Goal: Check status: Check status

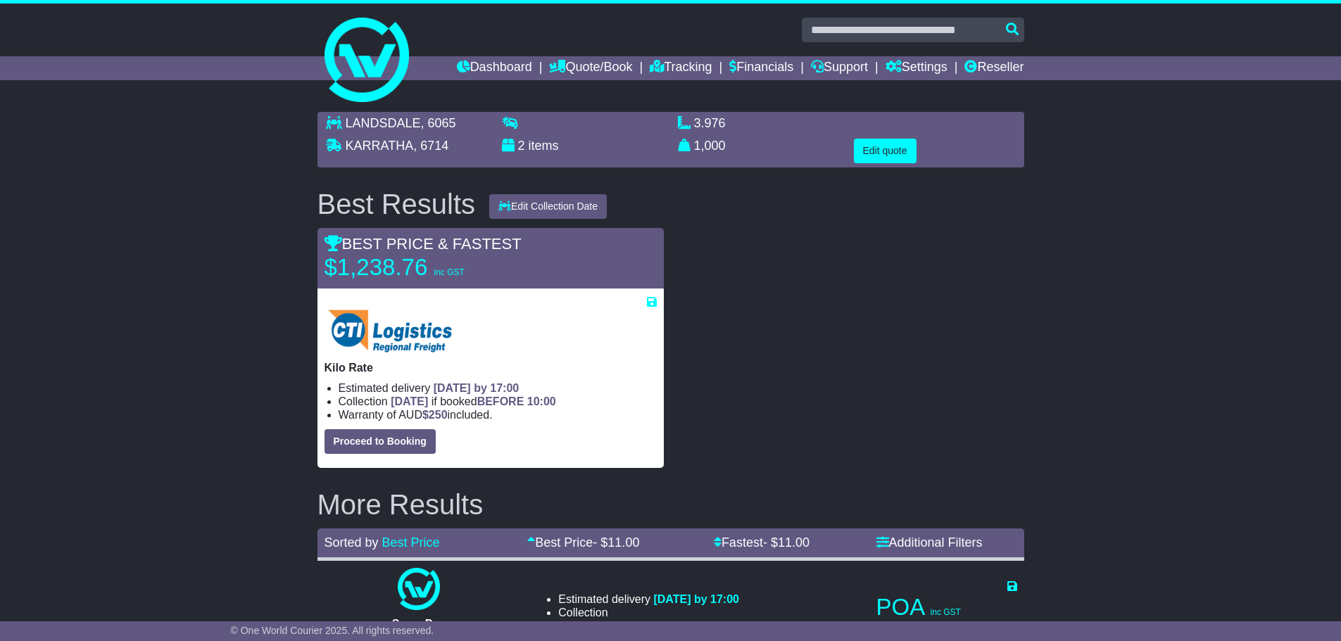
click at [569, 66] on link "Quote/Book" at bounding box center [590, 68] width 83 height 24
click at [562, 96] on link "Domestic" at bounding box center [605, 91] width 111 height 15
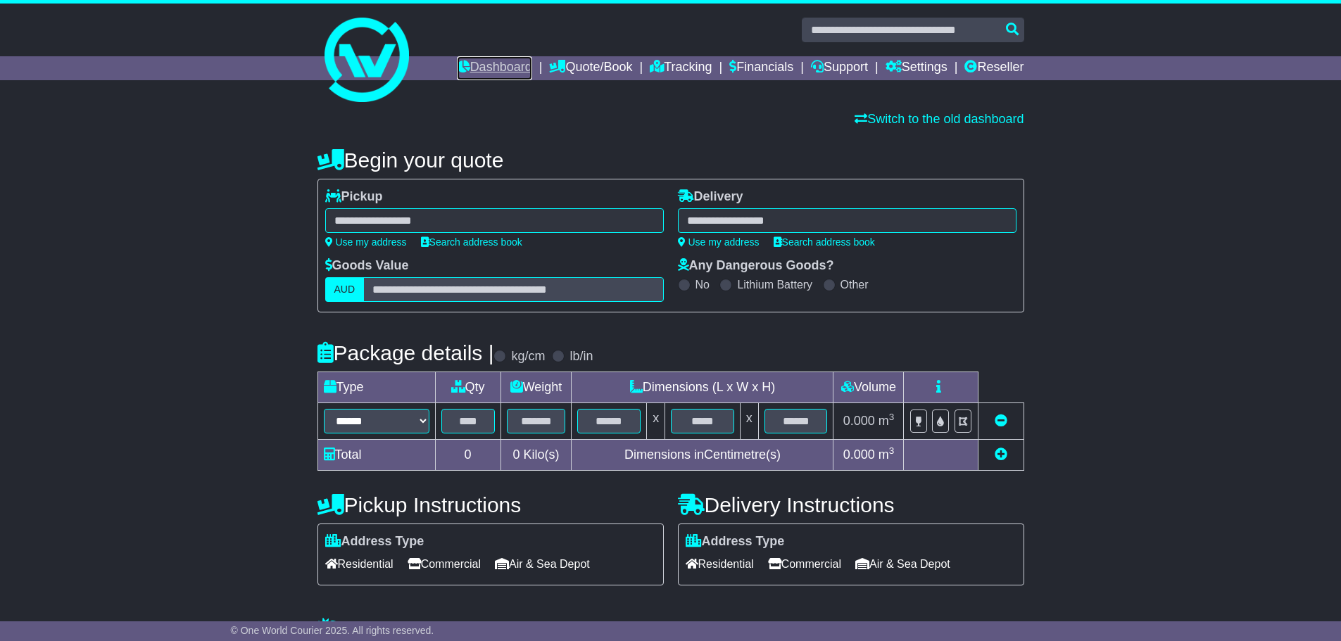
click at [479, 72] on link "Dashboard" at bounding box center [494, 68] width 75 height 24
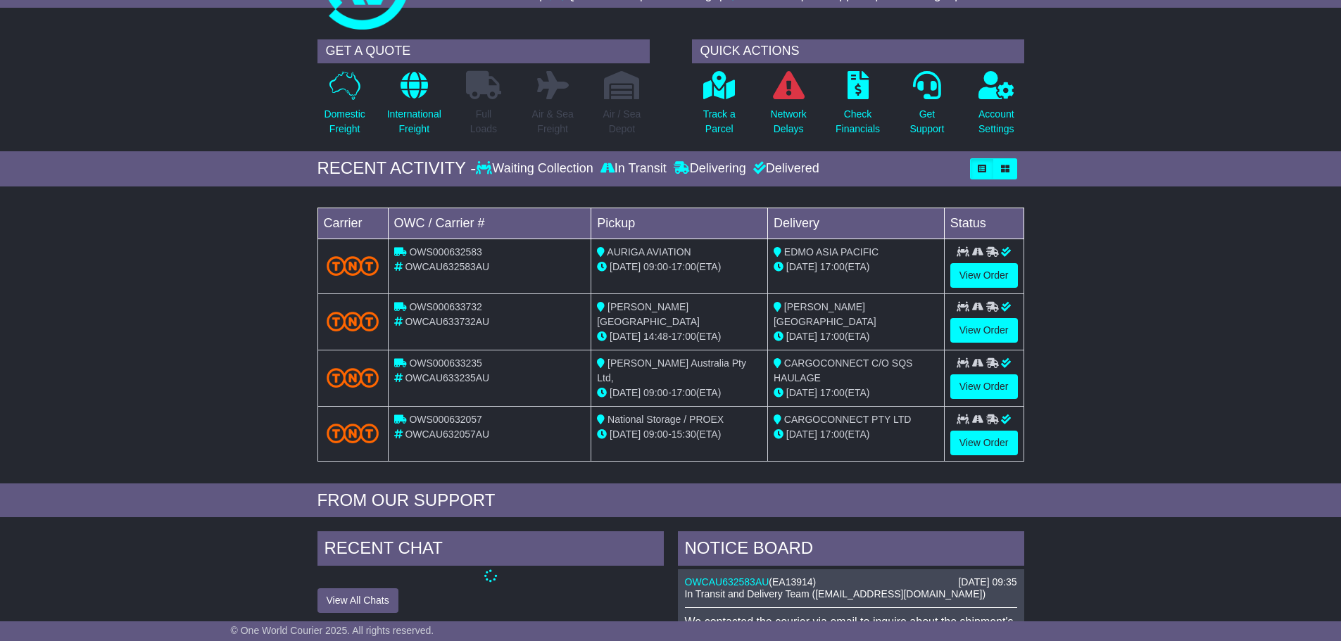
scroll to position [141, 0]
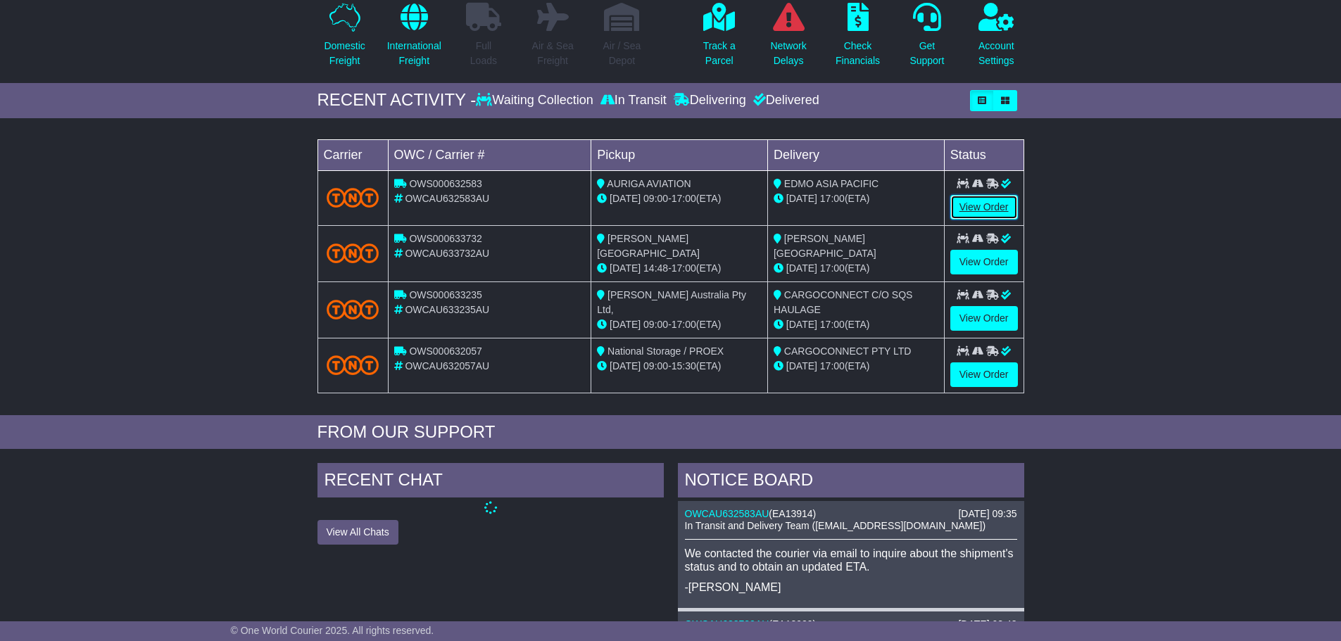
click at [968, 211] on link "View Order" at bounding box center [984, 207] width 68 height 25
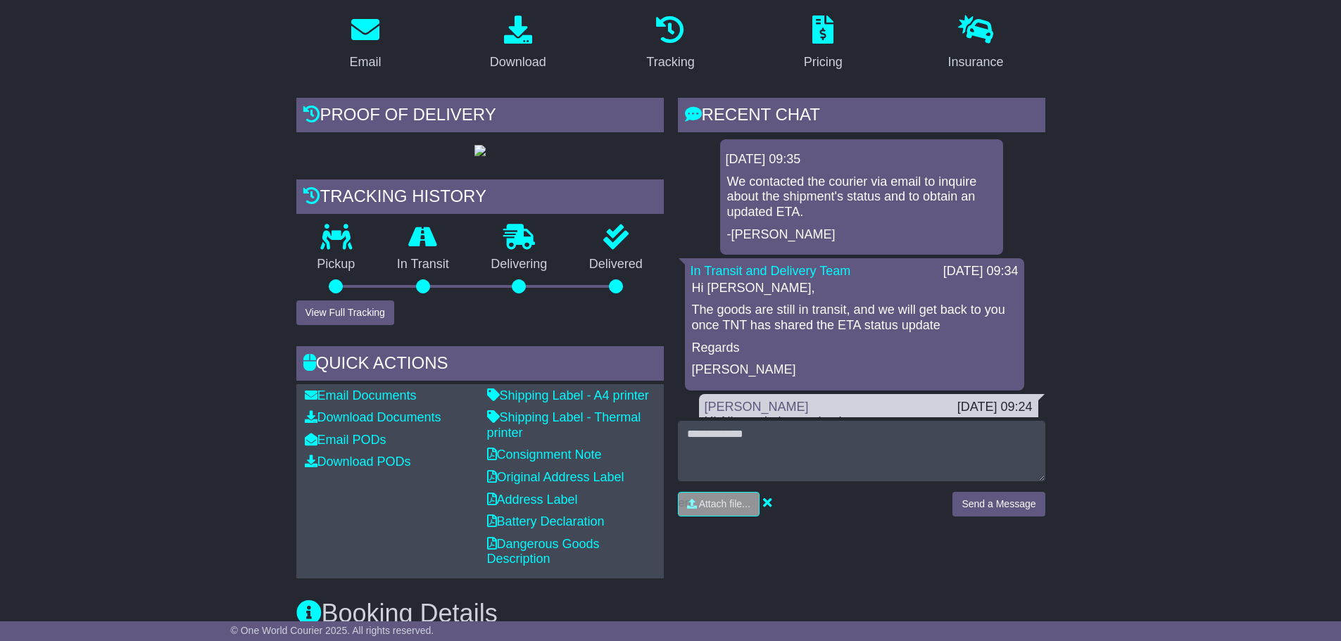
scroll to position [352, 0]
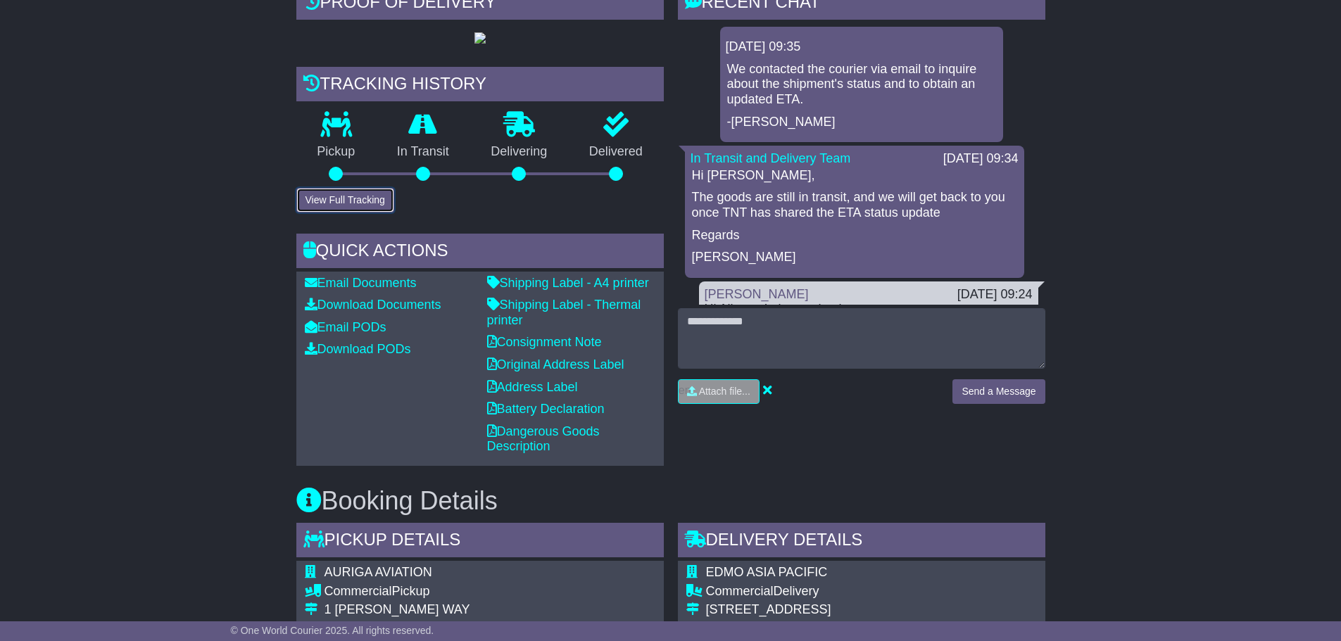
click at [341, 213] on button "View Full Tracking" at bounding box center [345, 200] width 98 height 25
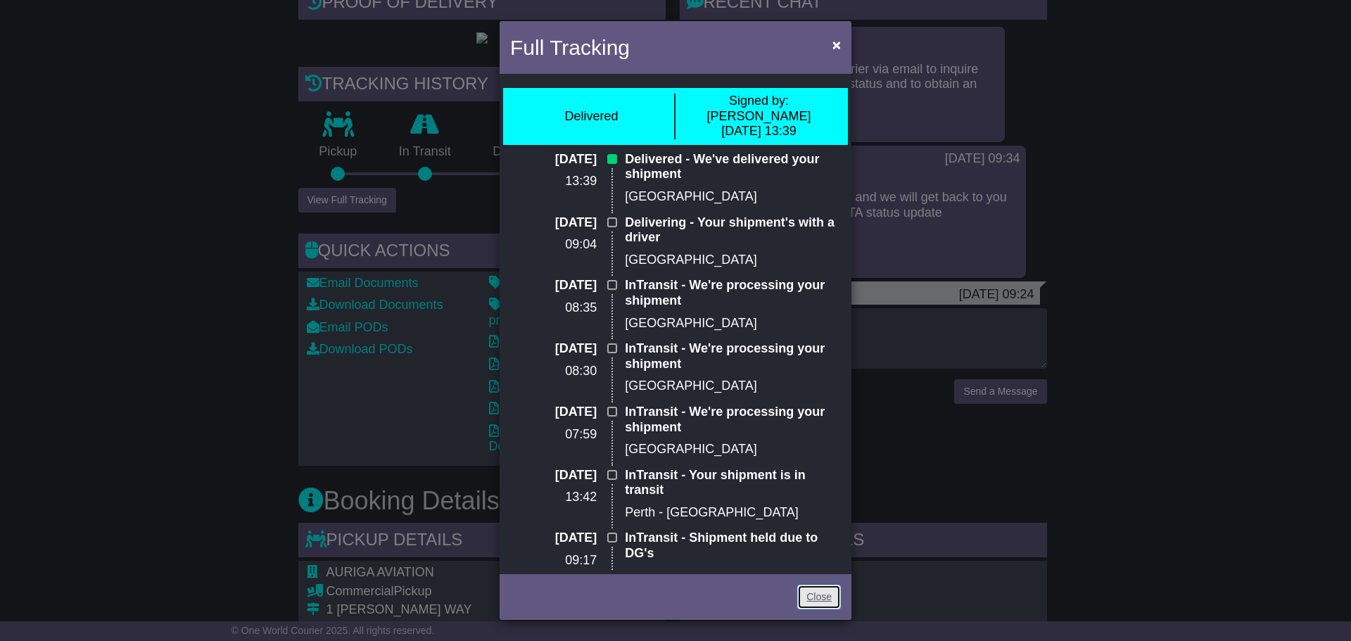
click at [814, 586] on link "Close" at bounding box center [819, 597] width 44 height 25
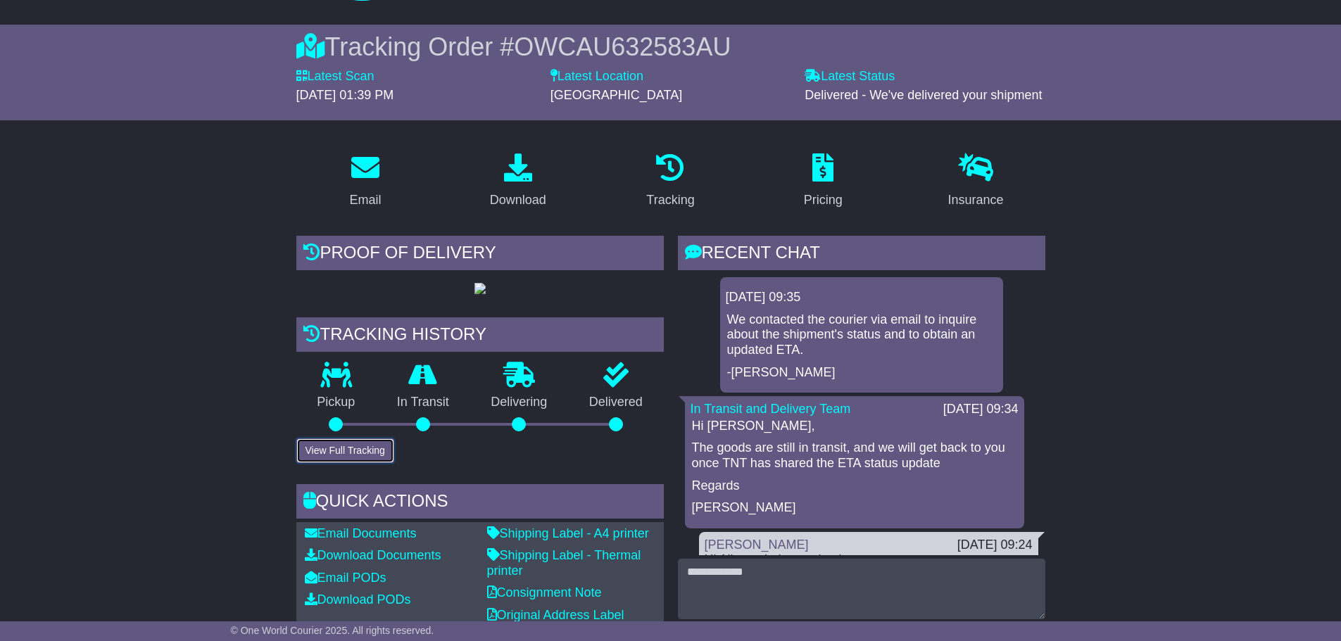
scroll to position [0, 0]
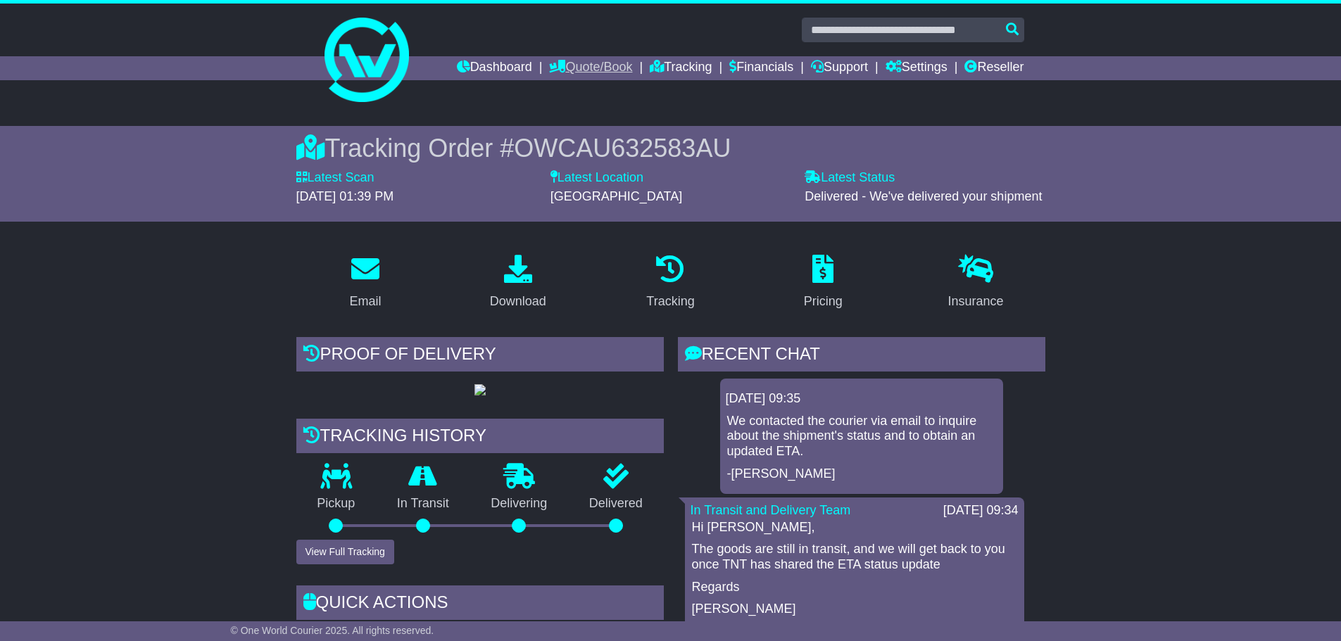
click at [549, 65] on link "Quote/Book" at bounding box center [590, 68] width 83 height 24
click at [560, 96] on link "Domestic" at bounding box center [605, 91] width 111 height 15
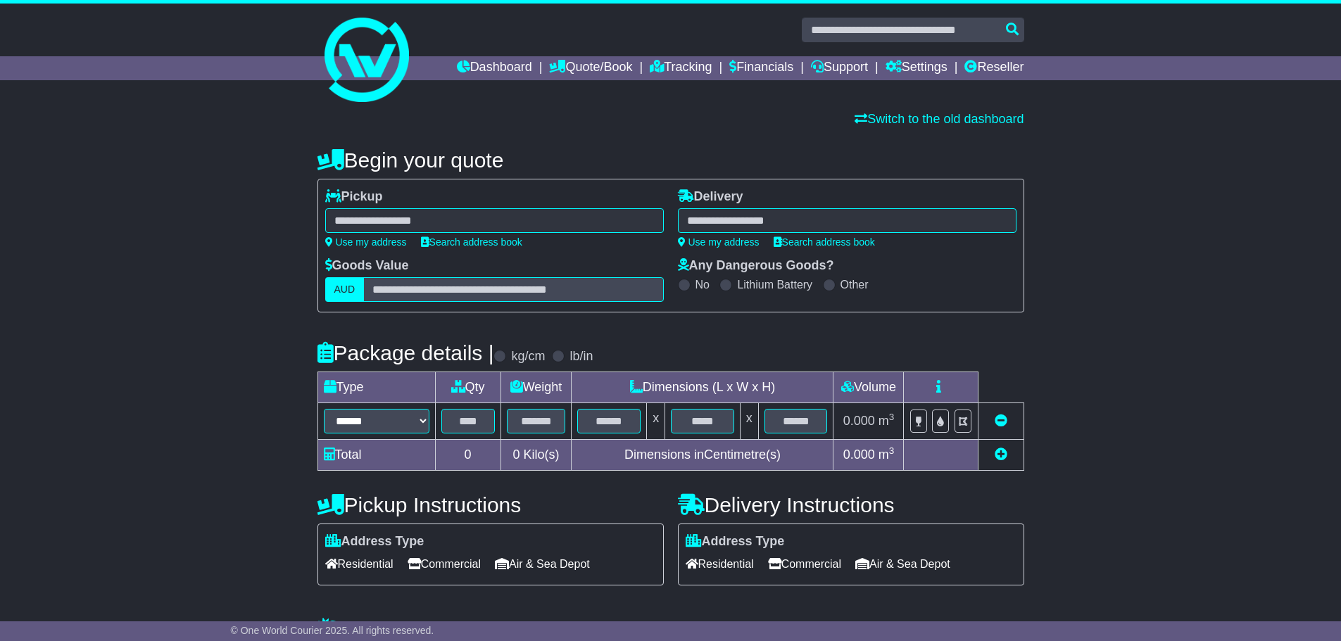
click at [427, 226] on div at bounding box center [494, 220] width 339 height 25
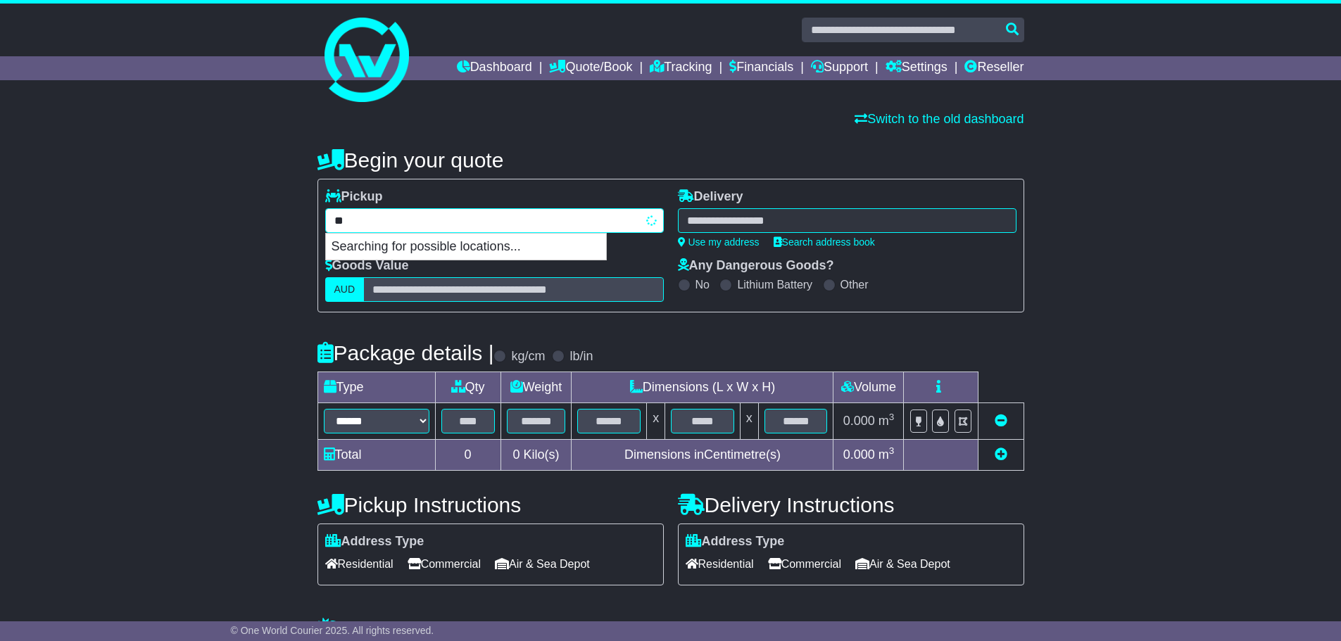
type input "*"
